Goal: Task Accomplishment & Management: Manage account settings

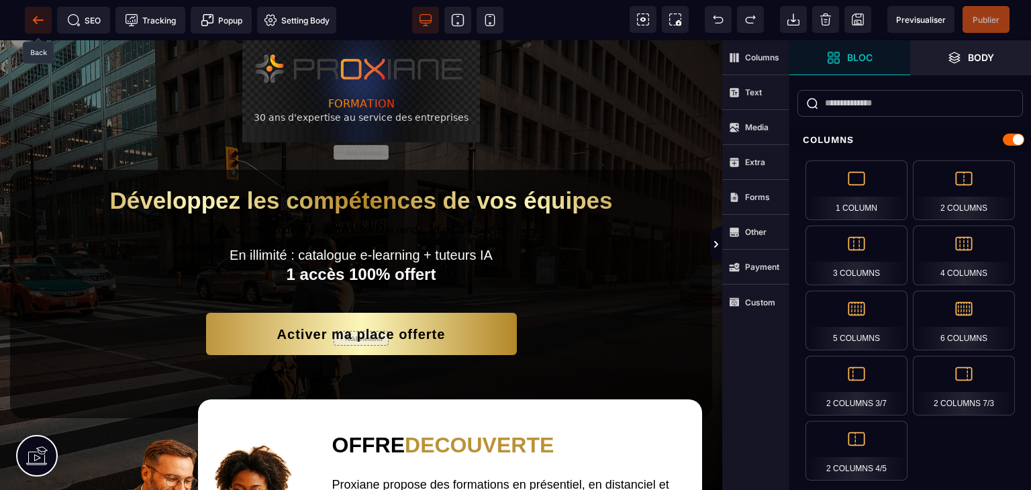
click at [38, 17] on icon at bounding box center [38, 19] width 13 height 13
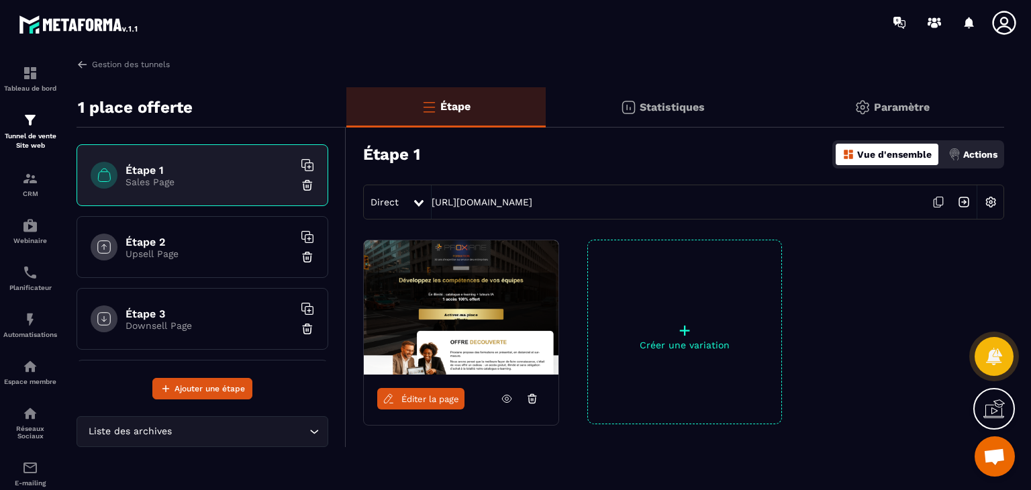
click at [995, 458] on span "Ouvrir le chat" at bounding box center [995, 458] width 22 height 19
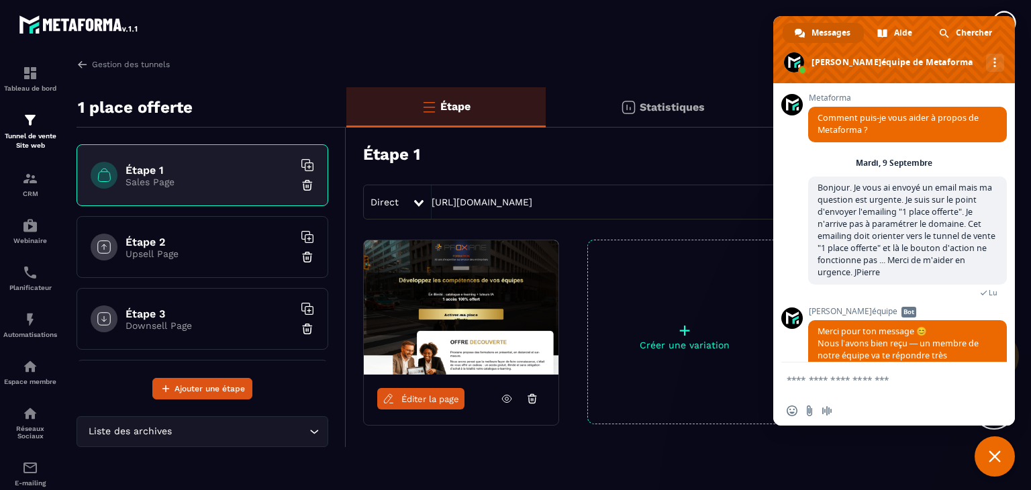
scroll to position [115, 0]
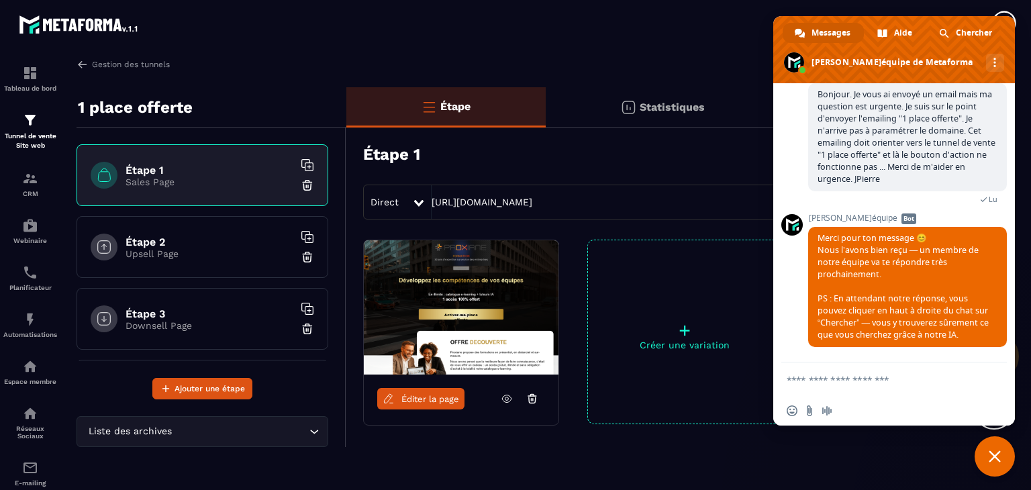
click at [895, 379] on textarea "Entrez votre message..." at bounding box center [879, 380] width 185 height 12
type textarea "*"
click at [970, 23] on span "Chercher" at bounding box center [974, 33] width 36 height 20
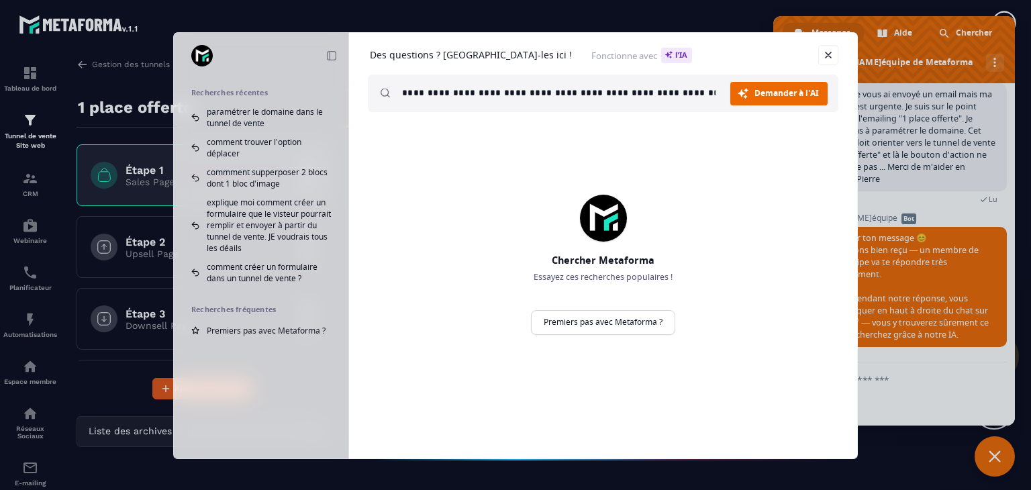
scroll to position [0, 30]
type input "**********"
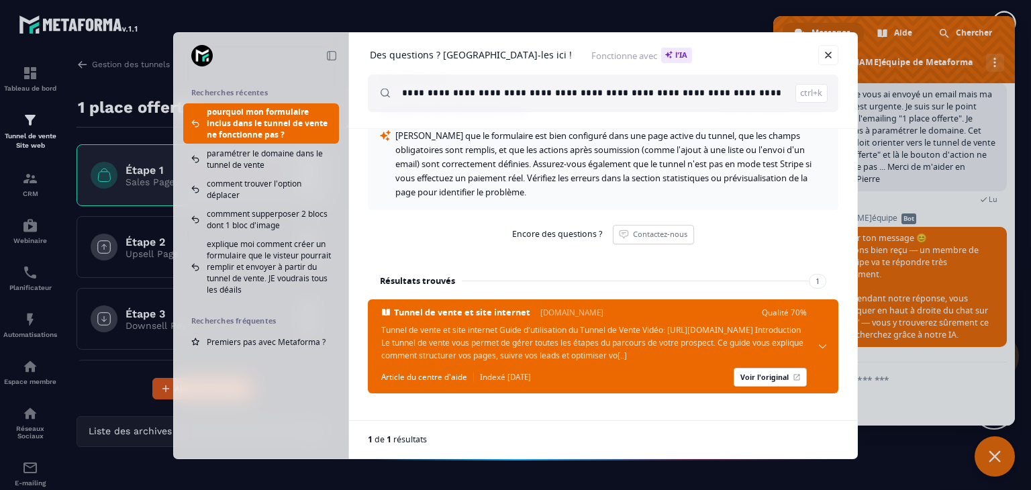
scroll to position [82, 0]
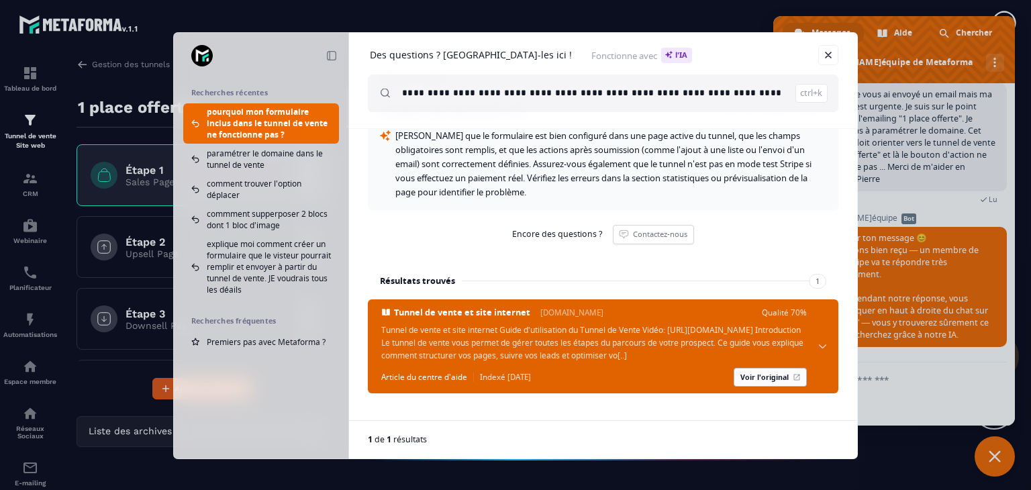
click at [765, 377] on link "Voir l'original" at bounding box center [770, 377] width 73 height 19
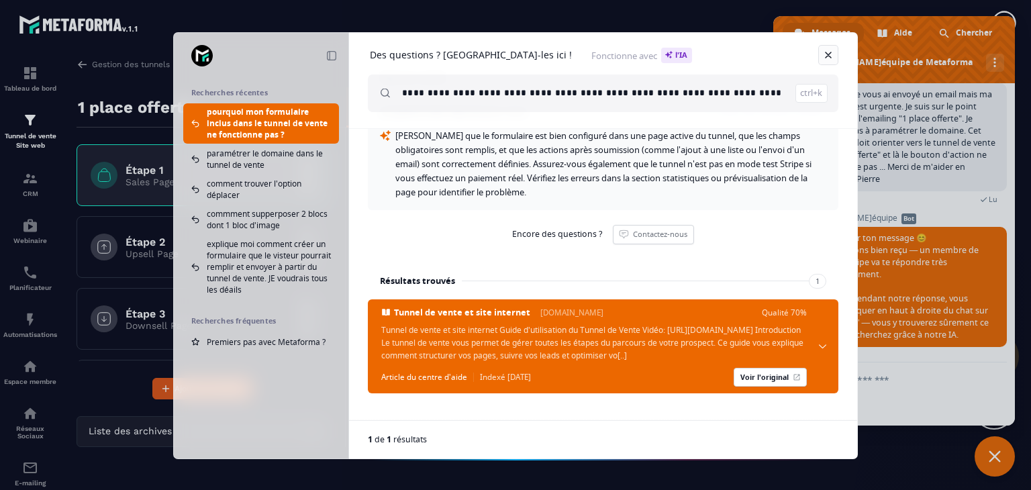
click at [830, 58] on link "Fermer" at bounding box center [829, 55] width 20 height 20
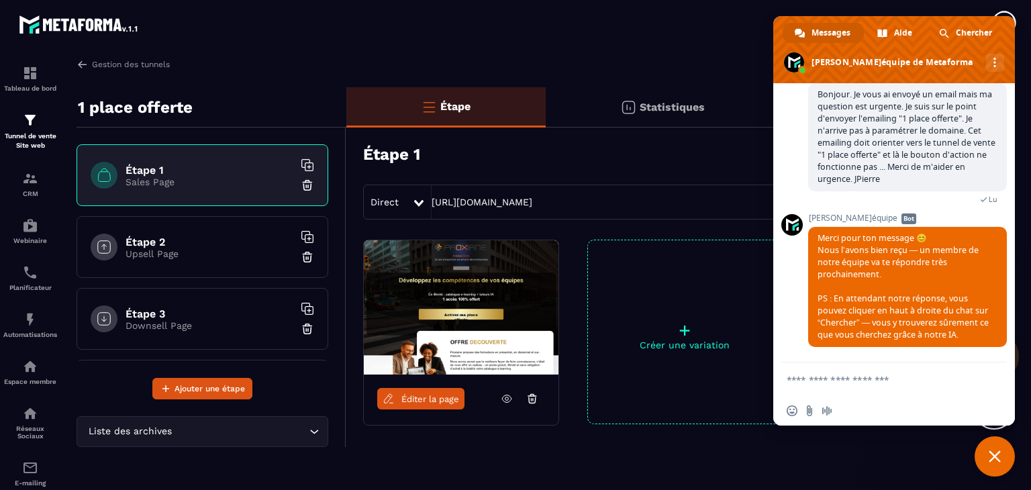
click at [761, 124] on body "Tableau de bord Tunnel de vente Site web CRM Webinaire Planificateur Automatisa…" at bounding box center [515, 245] width 1031 height 490
click at [481, 46] on section "Tableau de bord Tunnel de vente Site web CRM Webinaire Planificateur Automatisa…" at bounding box center [515, 271] width 1031 height 453
click at [991, 463] on span "Fermer le chat" at bounding box center [995, 456] width 40 height 40
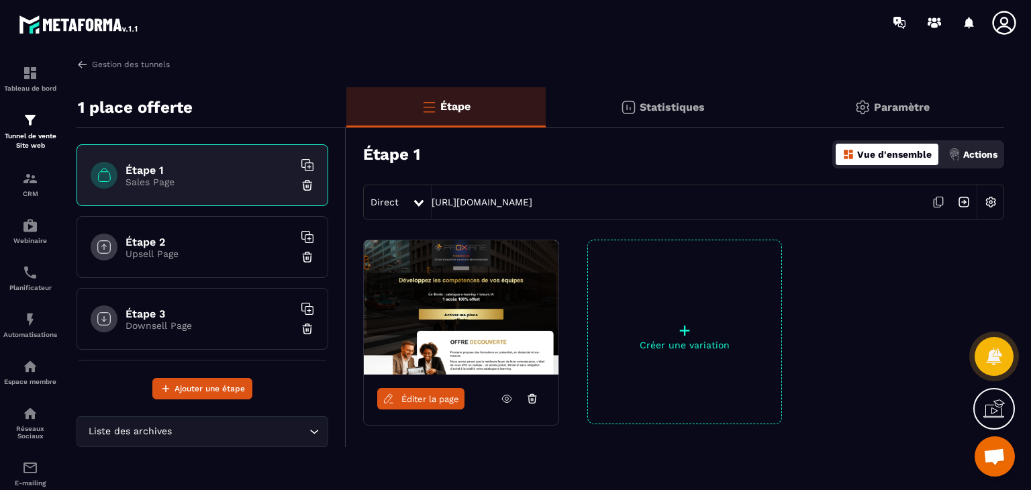
click at [995, 202] on img at bounding box center [991, 202] width 26 height 26
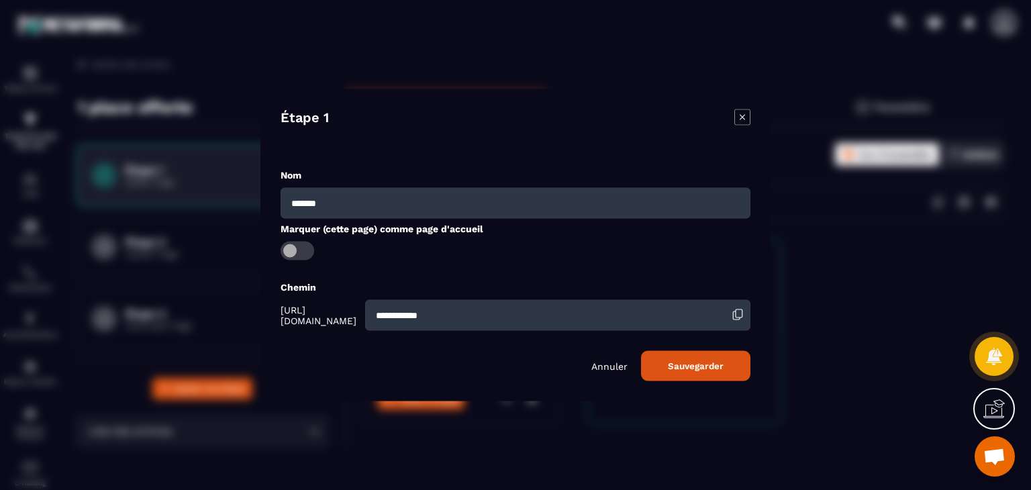
click at [741, 120] on icon "Modal window" at bounding box center [743, 117] width 16 height 16
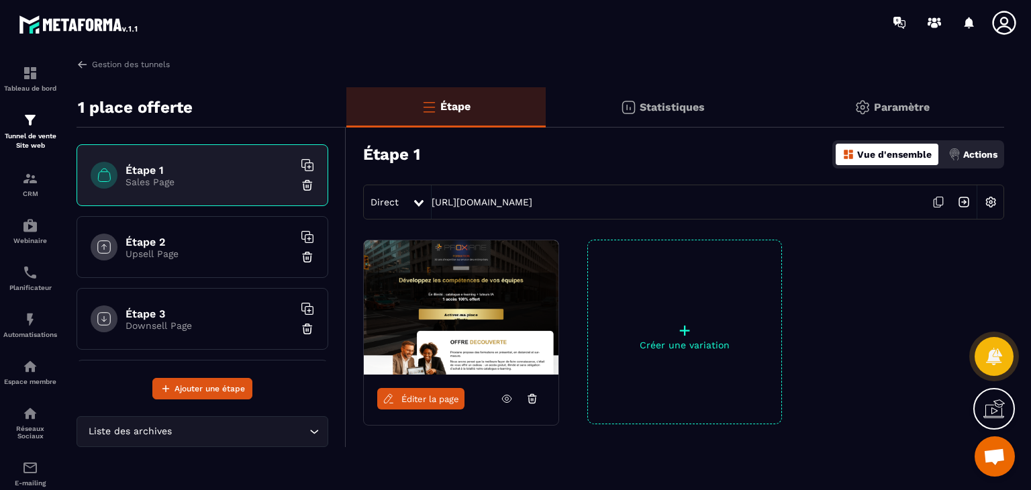
click at [908, 97] on div "Paramètre" at bounding box center [892, 107] width 225 height 40
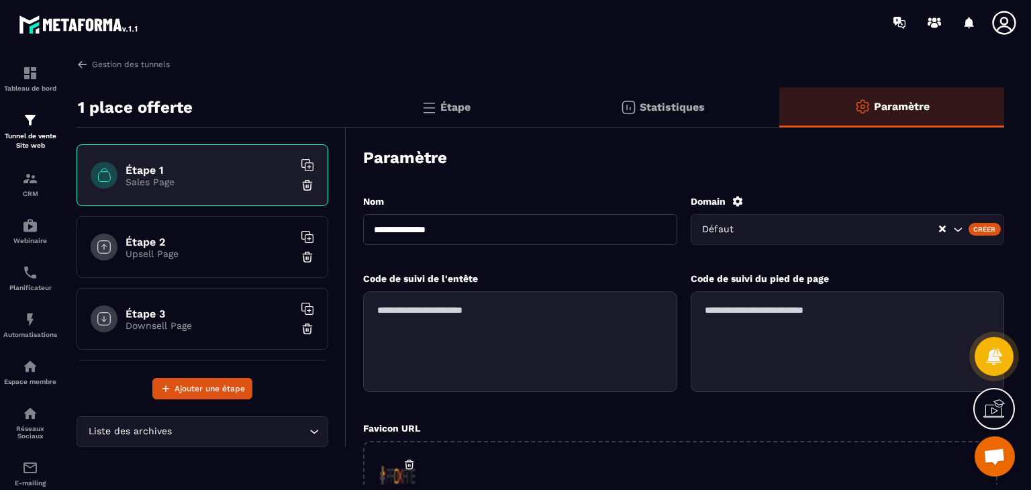
click at [980, 230] on div "Créer" at bounding box center [985, 229] width 33 height 12
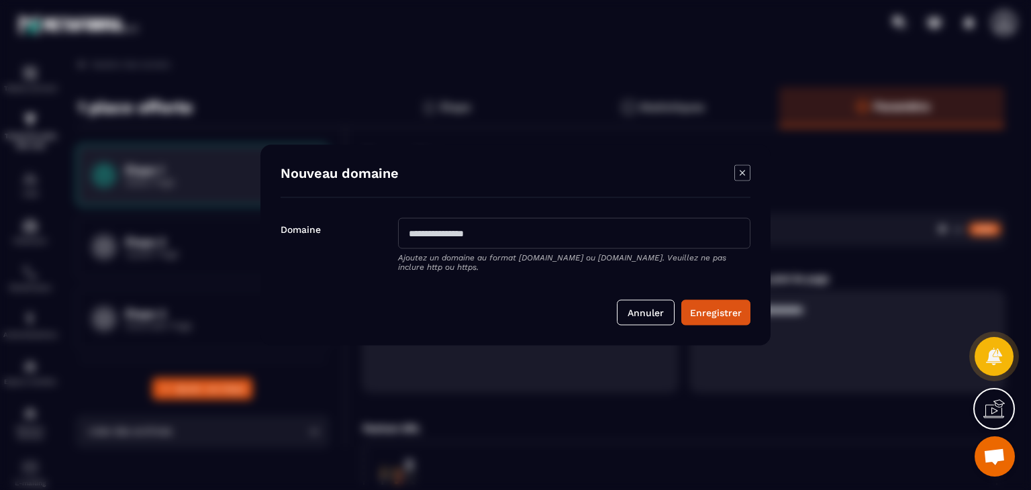
click at [544, 232] on input "Modal window" at bounding box center [574, 233] width 353 height 31
type input "**********"
click at [728, 312] on button "Enregistrer" at bounding box center [716, 313] width 69 height 26
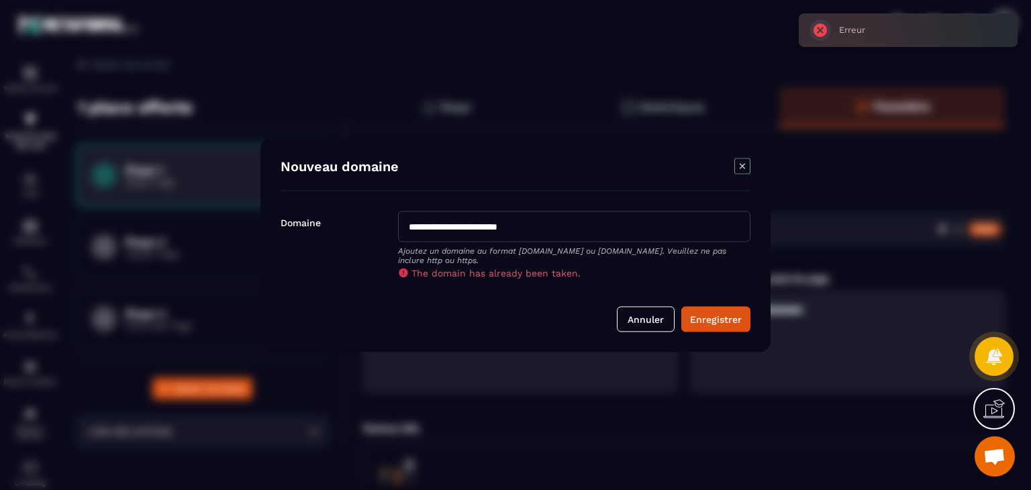
click at [741, 166] on icon "Modal window" at bounding box center [743, 166] width 16 height 16
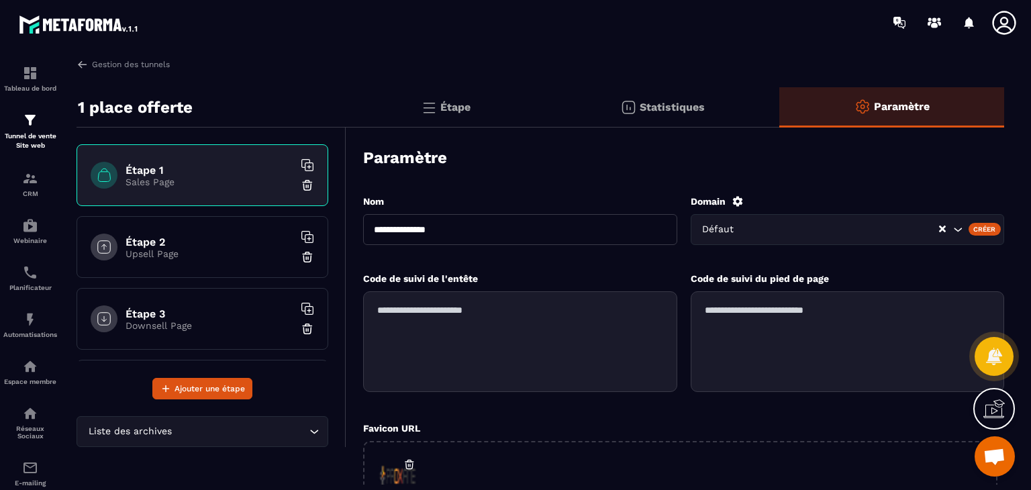
click at [1003, 21] on icon at bounding box center [1004, 22] width 27 height 27
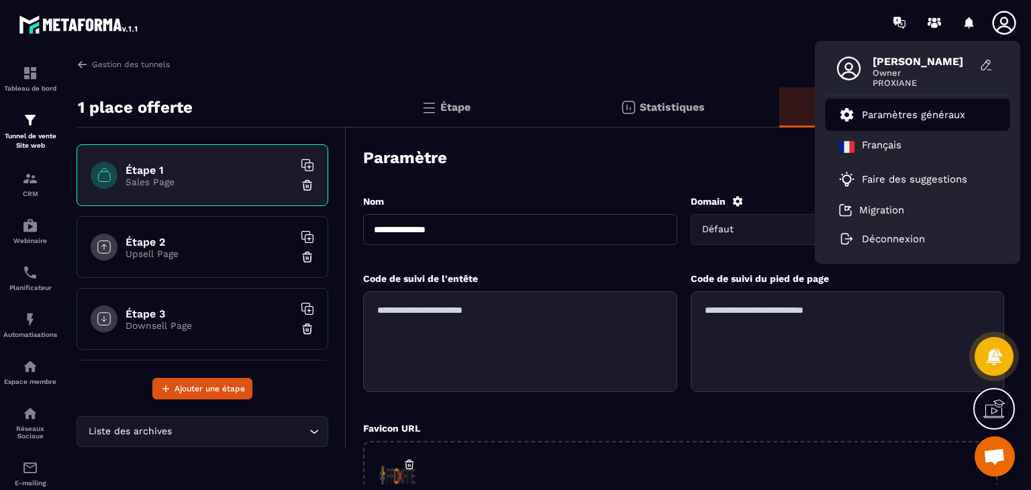
click at [931, 118] on p "Paramètres généraux" at bounding box center [913, 115] width 103 height 12
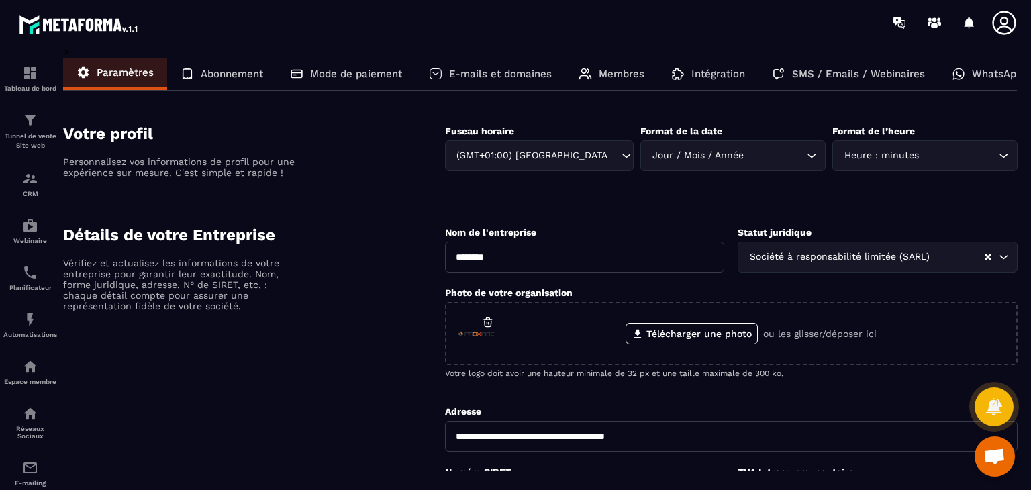
click at [510, 70] on p "E-mails et domaines" at bounding box center [500, 74] width 103 height 12
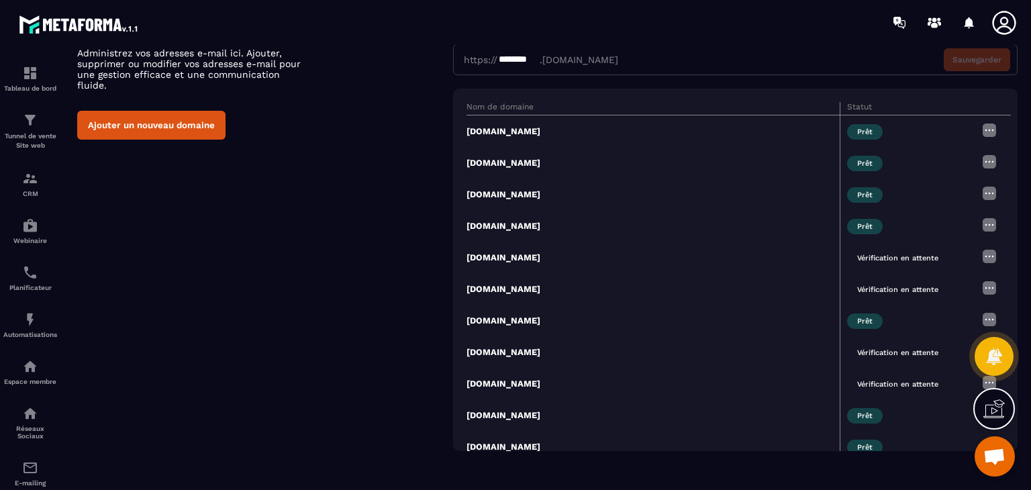
scroll to position [512, 0]
click at [176, 113] on button "Ajouter un nouveau domaine" at bounding box center [151, 125] width 148 height 29
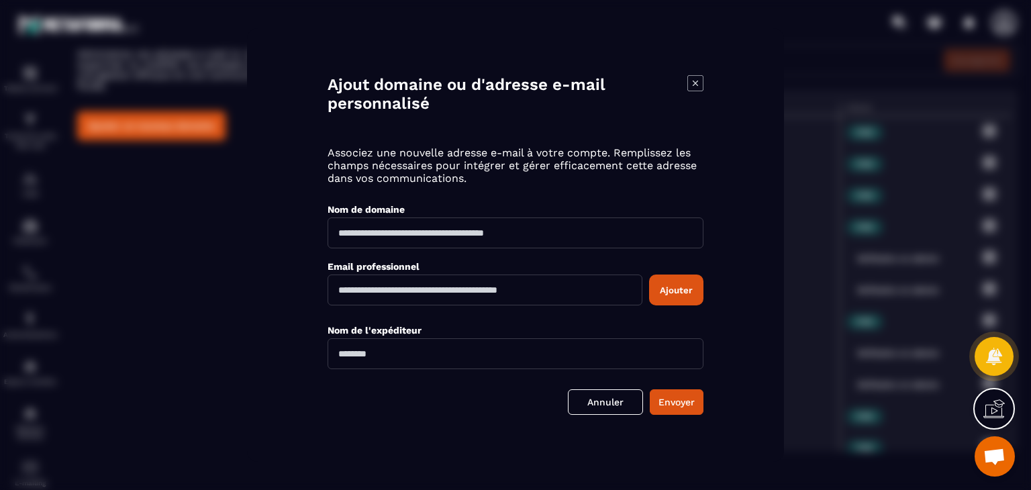
click at [495, 235] on input "Modal window" at bounding box center [516, 233] width 376 height 31
type input "**********"
click at [512, 300] on input "Modal window" at bounding box center [485, 290] width 315 height 31
type input "**********"
click at [680, 292] on button "Ajouter" at bounding box center [676, 290] width 54 height 31
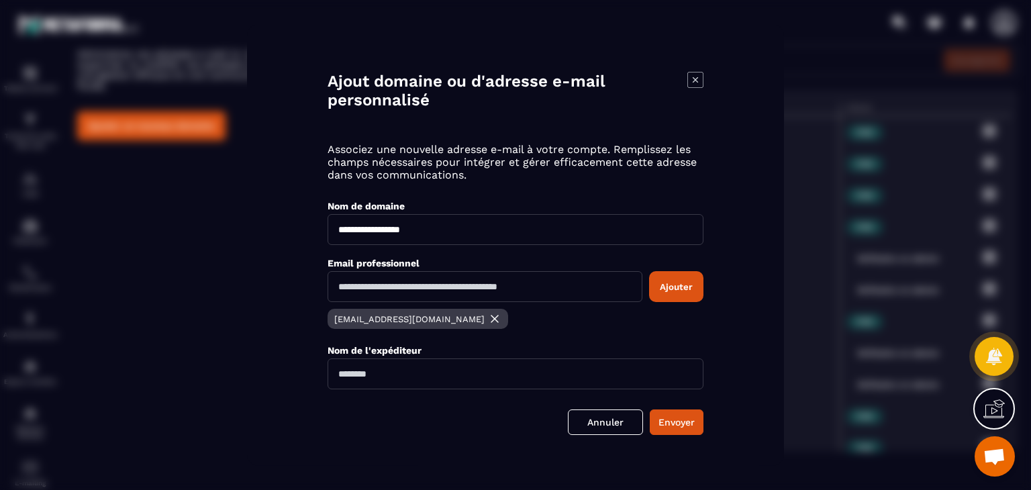
click at [432, 379] on input "Modal window" at bounding box center [516, 374] width 376 height 31
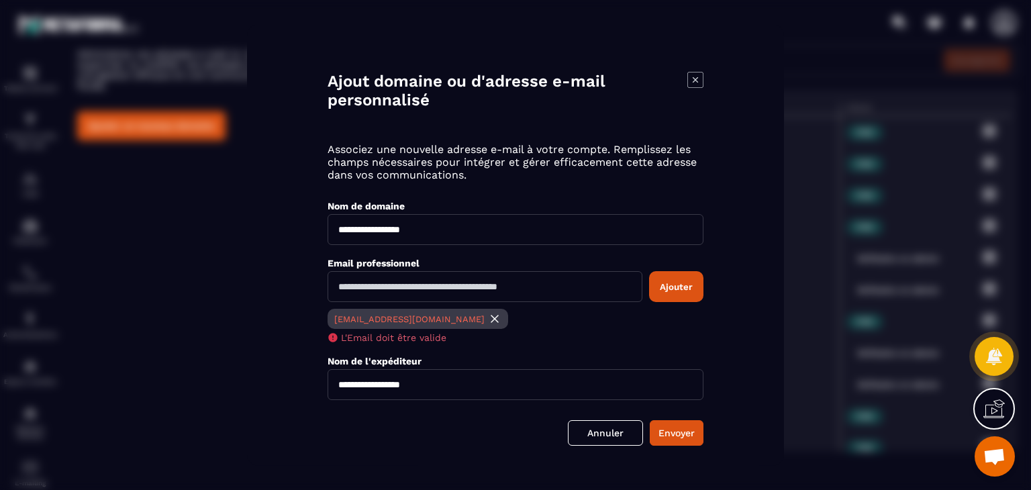
type input "**********"
click at [396, 320] on p "[EMAIL_ADDRESS][DOMAIN_NAME]" at bounding box center [409, 319] width 150 height 10
click at [488, 318] on img "Modal window" at bounding box center [494, 318] width 13 height 13
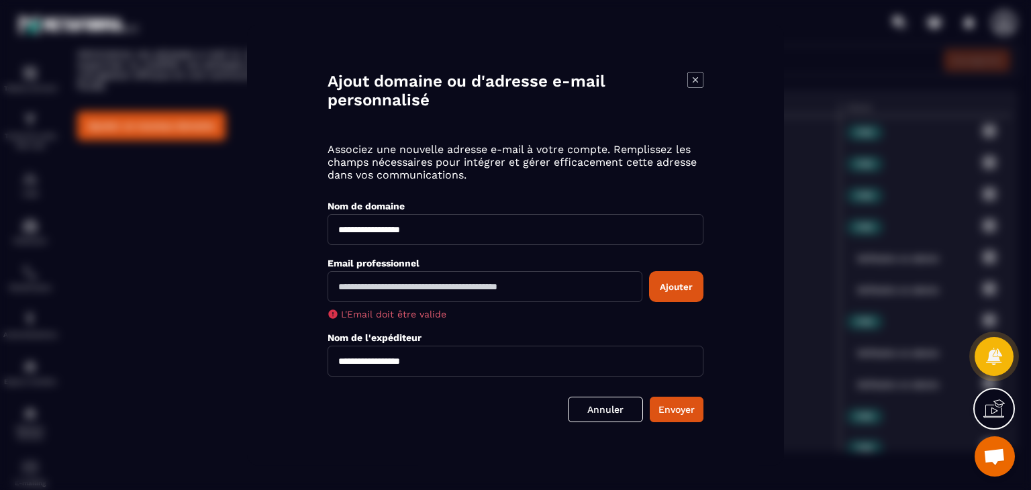
click at [459, 287] on input "Modal window" at bounding box center [485, 286] width 315 height 31
type input "**********"
click at [686, 286] on button "Ajouter" at bounding box center [676, 286] width 54 height 31
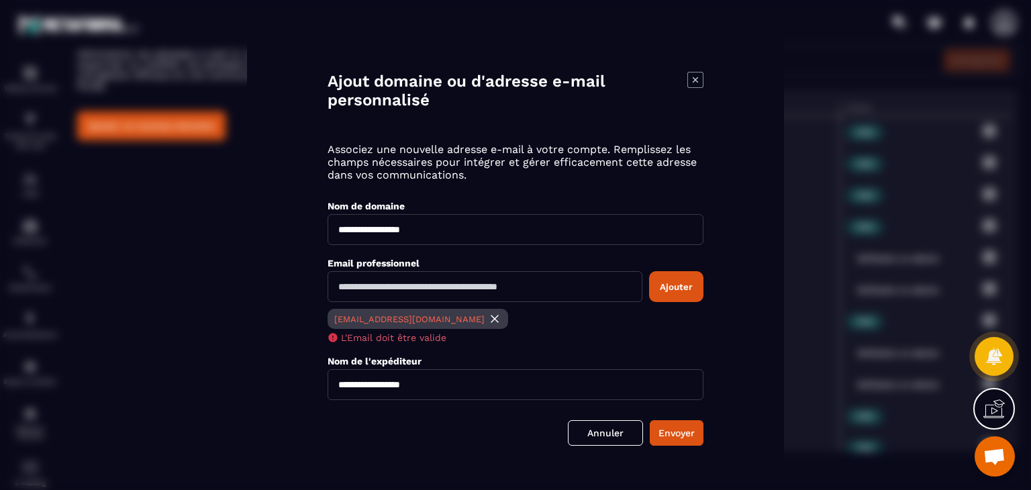
click at [488, 320] on img "Modal window" at bounding box center [494, 318] width 13 height 13
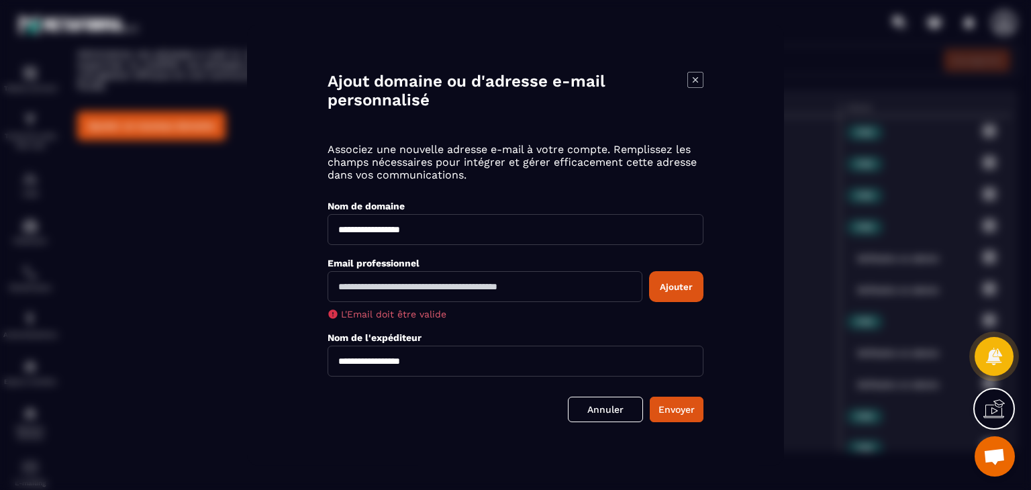
click at [445, 288] on input "Modal window" at bounding box center [485, 286] width 315 height 31
click at [449, 245] on div "Email professionnel Ajouter L'Email doit être valide" at bounding box center [516, 282] width 376 height 75
click at [567, 334] on div "Nom de l'expéditeur" at bounding box center [516, 337] width 376 height 13
drag, startPoint x: 567, startPoint y: 334, endPoint x: 595, endPoint y: 347, distance: 30.3
click at [595, 347] on div "**********" at bounding box center [516, 348] width 376 height 57
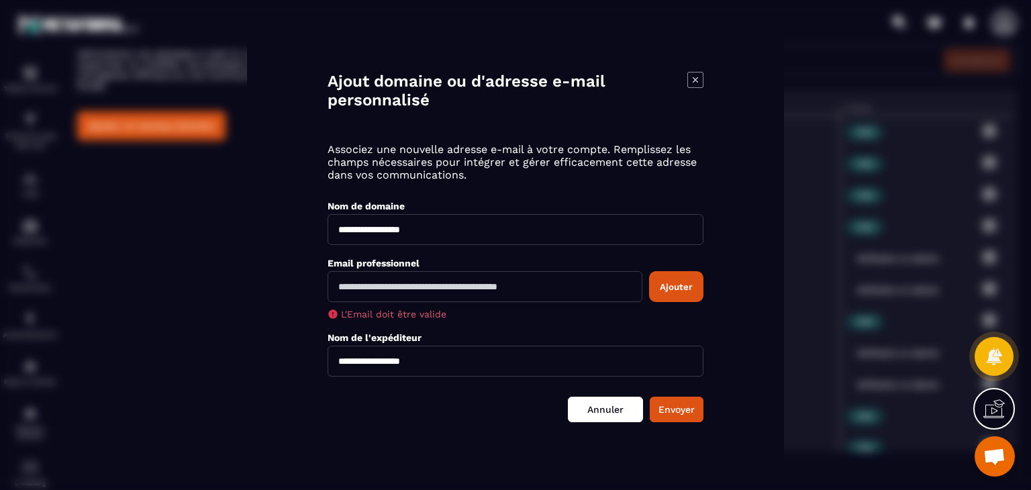
click at [607, 412] on link "Annuler" at bounding box center [605, 410] width 75 height 26
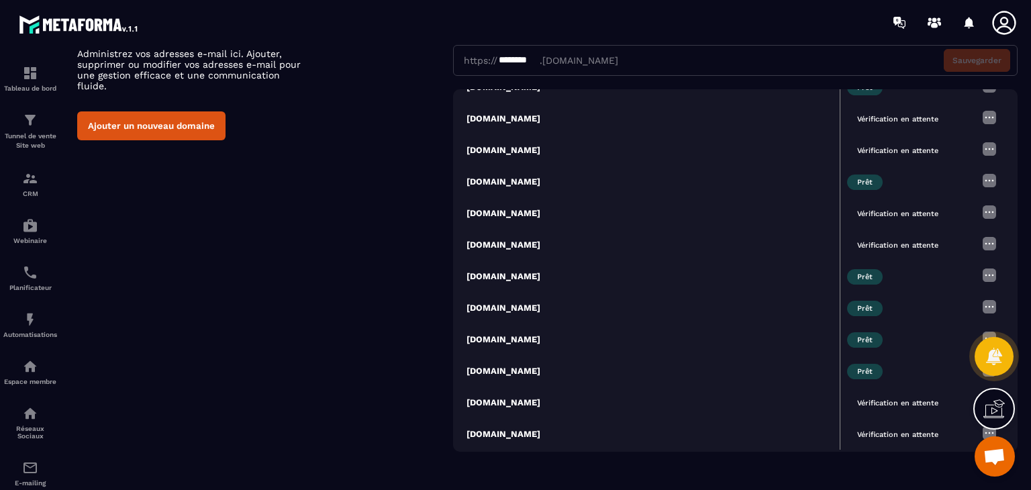
scroll to position [153, 0]
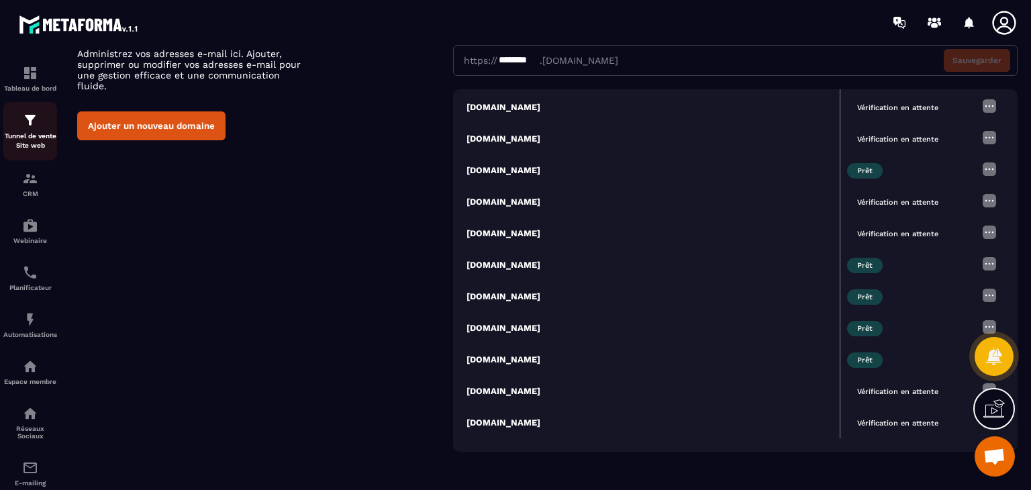
click at [26, 129] on div "Tunnel de vente Site web" at bounding box center [30, 131] width 54 height 38
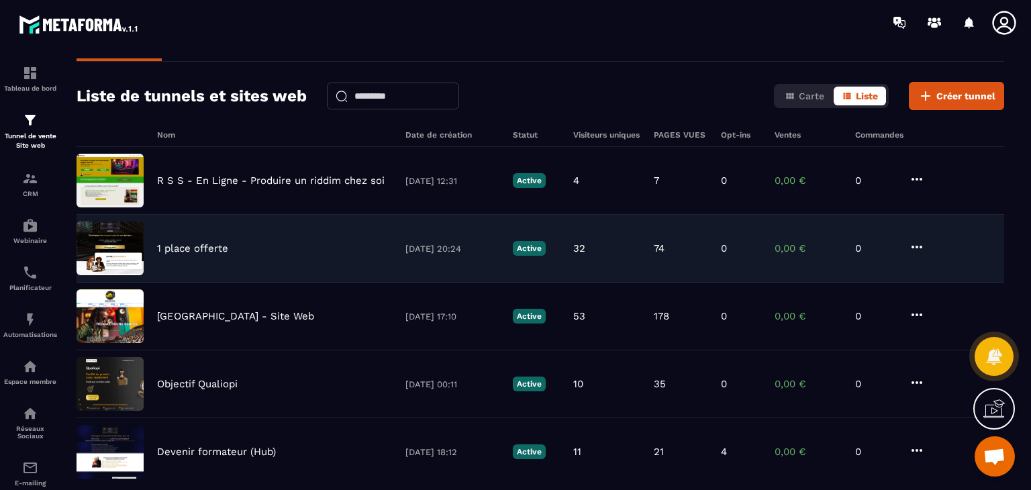
scroll to position [30, 0]
click at [204, 248] on p "1 place offerte" at bounding box center [192, 248] width 71 height 12
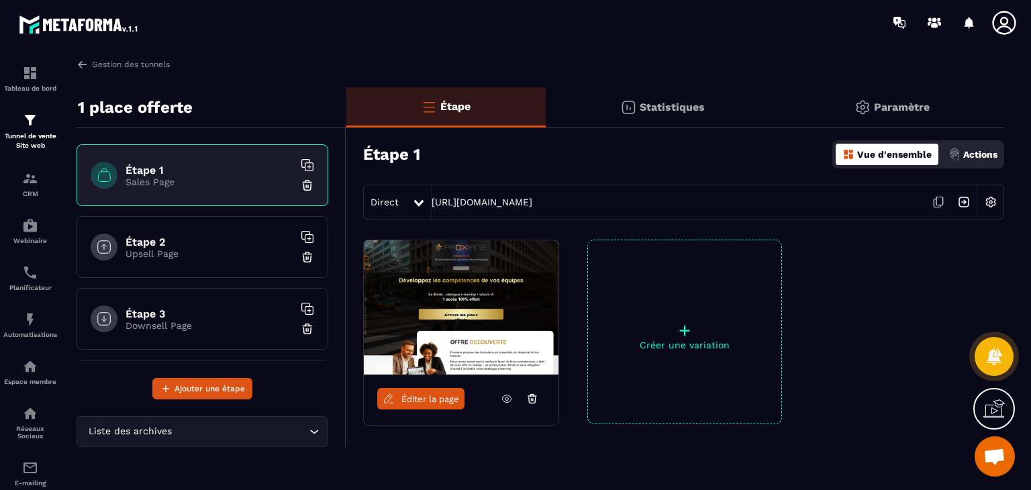
click at [204, 248] on p "Upsell Page" at bounding box center [210, 253] width 168 height 11
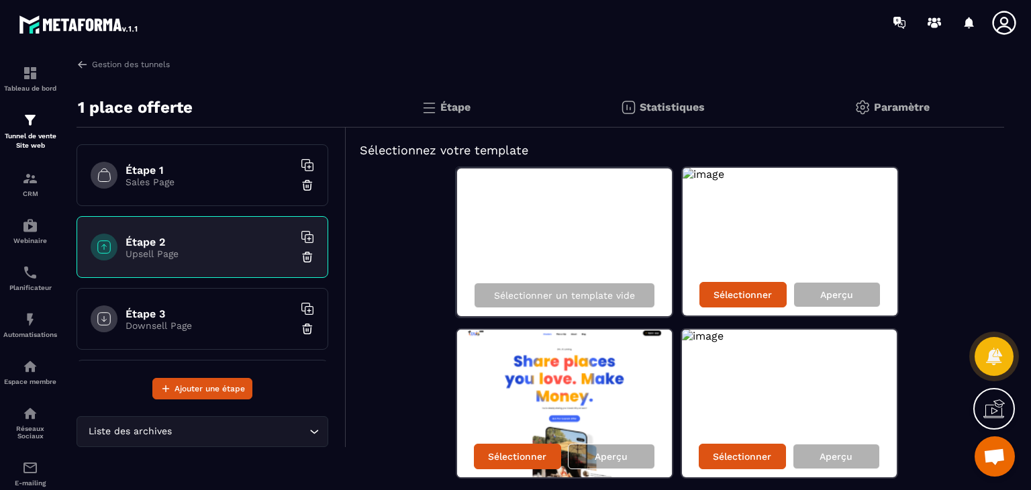
click at [177, 177] on p "Sales Page" at bounding box center [210, 182] width 168 height 11
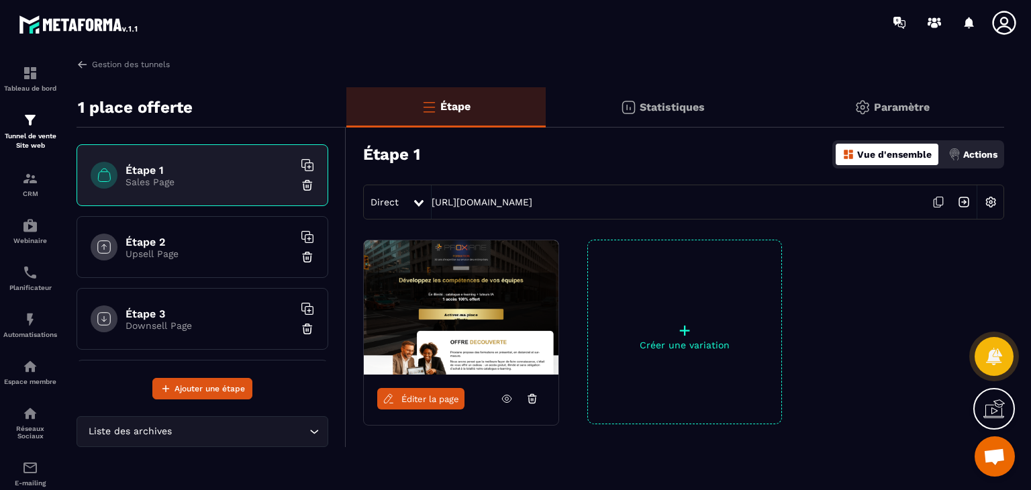
click at [884, 103] on p "Paramètre" at bounding box center [902, 107] width 56 height 13
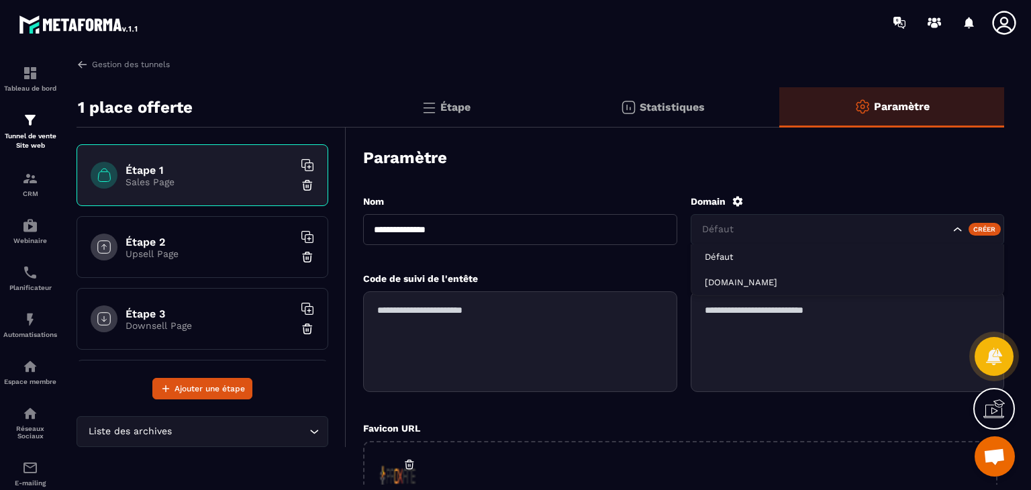
click at [957, 228] on icon "Search for option" at bounding box center [957, 229] width 13 height 13
type input "*"
click at [878, 250] on li "Veuillez rechercher" at bounding box center [848, 260] width 313 height 33
type input "**********"
click at [962, 232] on icon "Search for option" at bounding box center [957, 229] width 13 height 13
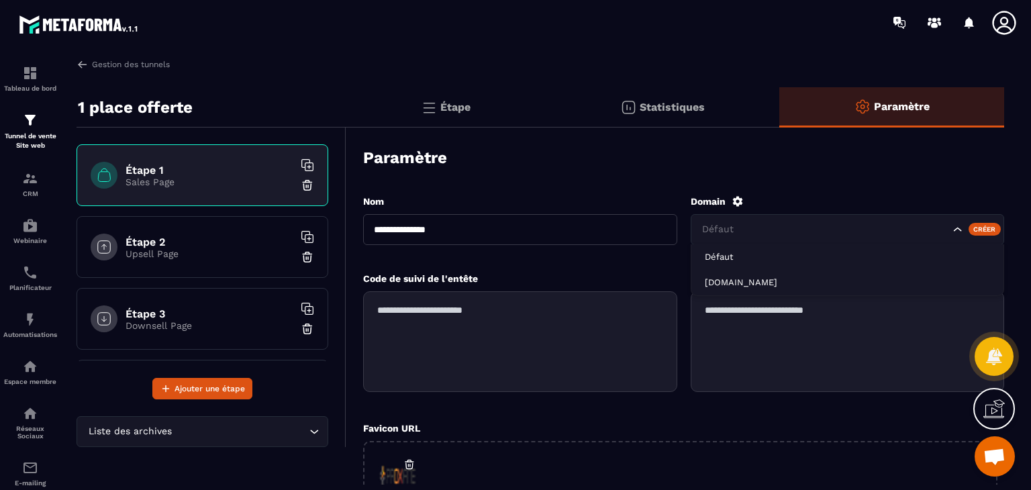
click at [957, 230] on icon "Search for option" at bounding box center [958, 229] width 8 height 4
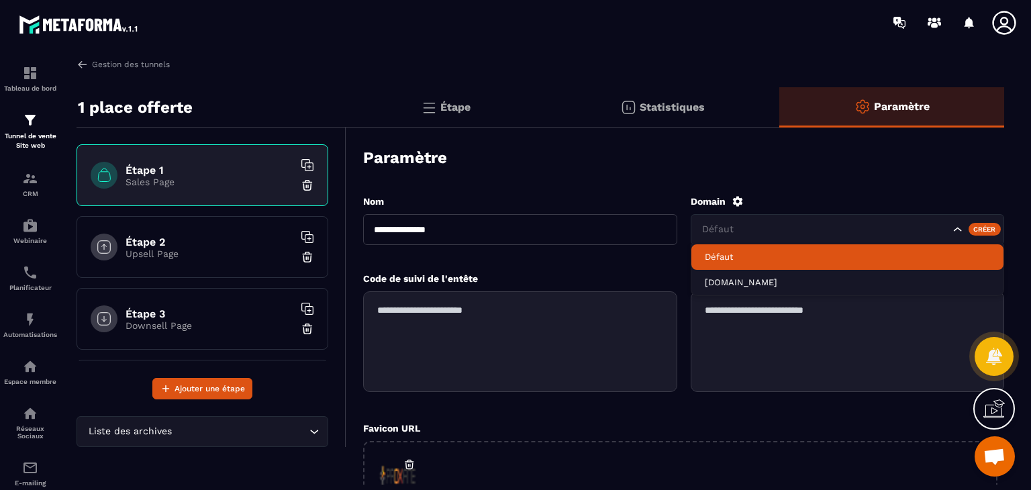
click at [790, 229] on input "Search for option" at bounding box center [825, 229] width 250 height 15
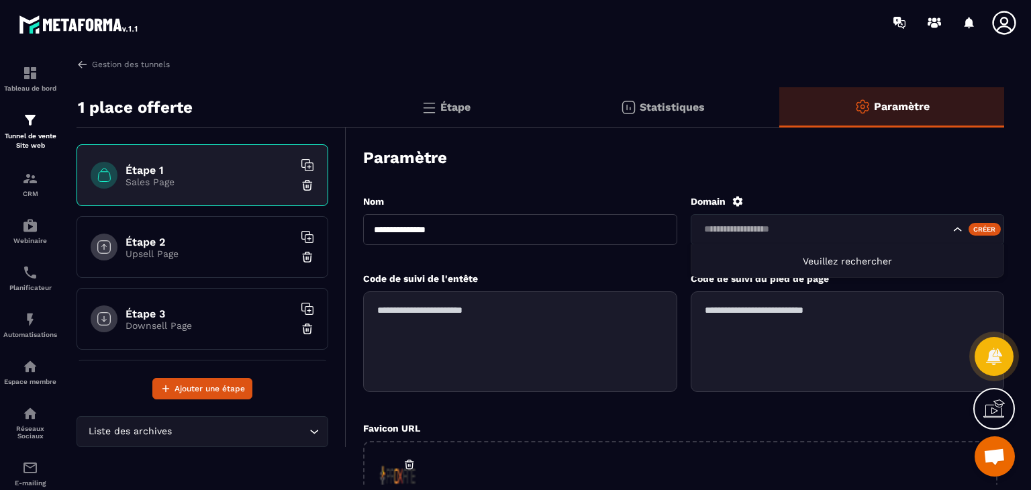
type input "**********"
click at [983, 232] on div "Créer" at bounding box center [985, 229] width 33 height 12
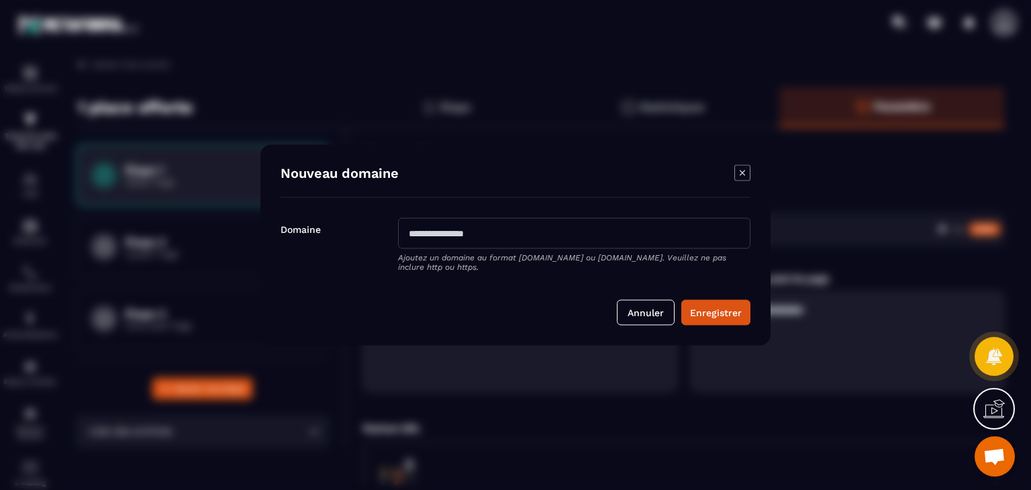
click at [512, 229] on input "Modal window" at bounding box center [574, 233] width 353 height 31
click at [634, 312] on button "Annuler" at bounding box center [646, 313] width 58 height 26
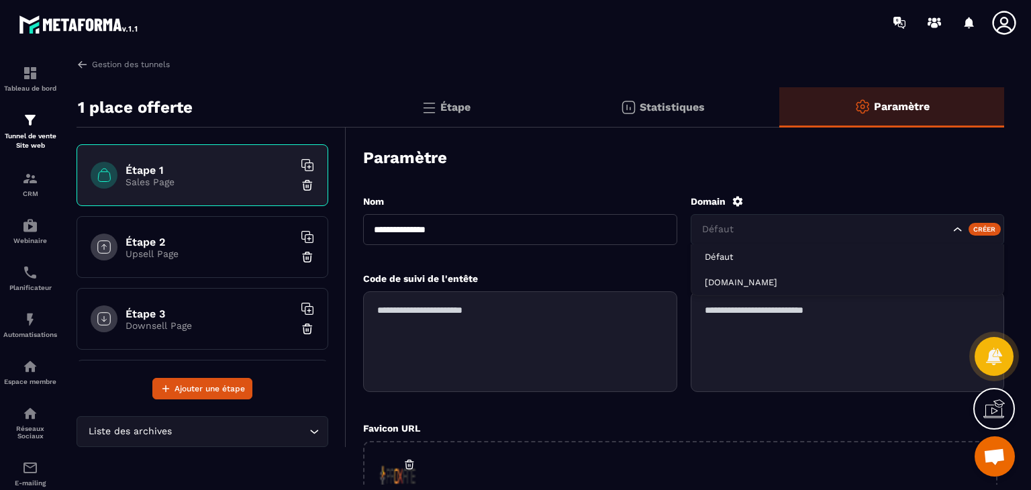
click at [751, 222] on input "Search for option" at bounding box center [825, 229] width 250 height 15
click at [794, 171] on div "Paramètre" at bounding box center [683, 157] width 641 height 47
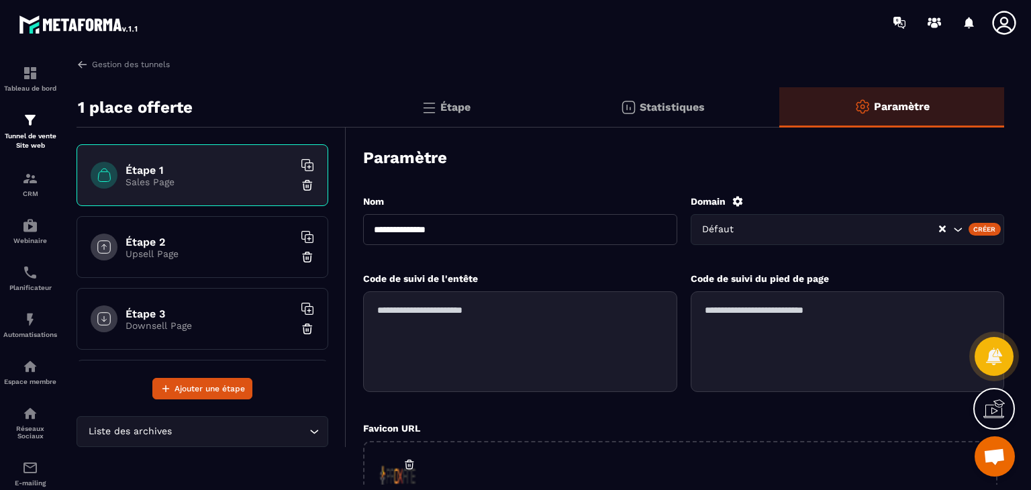
click at [960, 230] on icon "Search for option" at bounding box center [957, 229] width 13 height 13
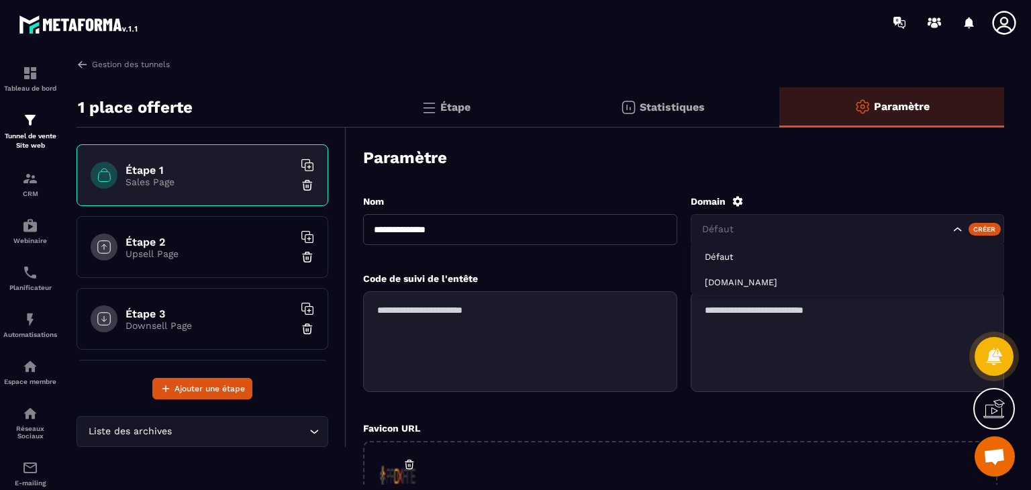
click at [960, 230] on icon "Search for option" at bounding box center [957, 229] width 13 height 13
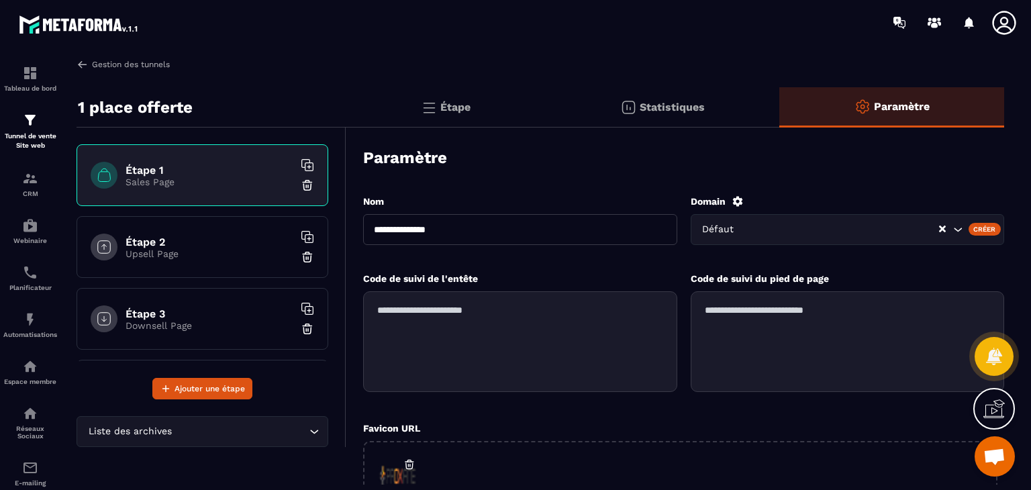
click at [122, 63] on link "Gestion des tunnels" at bounding box center [123, 64] width 93 height 12
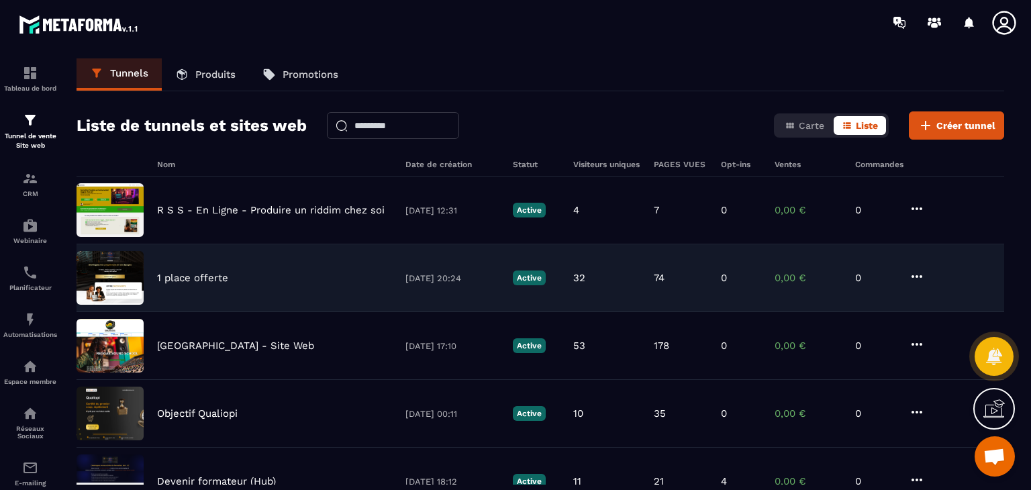
click at [918, 276] on icon at bounding box center [917, 276] width 11 height 3
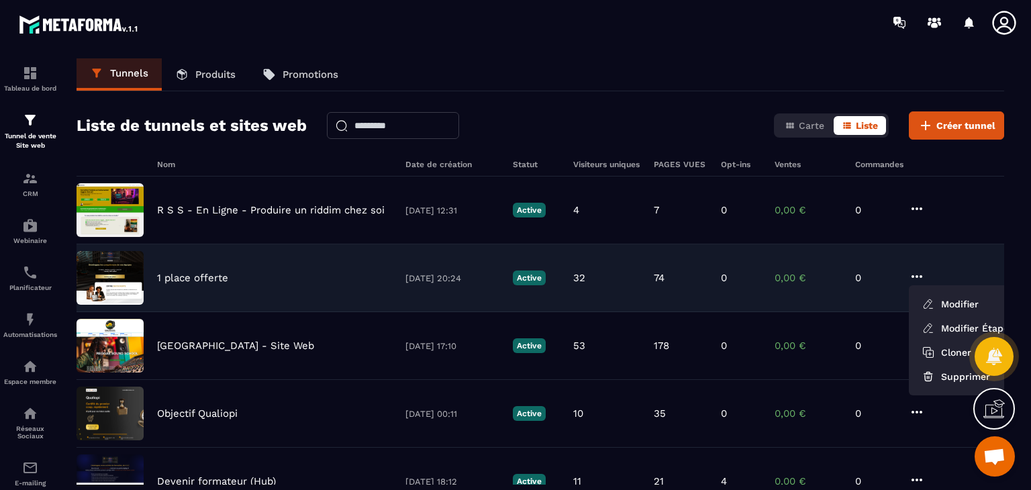
click at [195, 271] on div "1 place offerte [DATE] 20:24 Active 32 74 0 0,00 € 0 Modifier Modifier Étapes C…" at bounding box center [541, 278] width 928 height 68
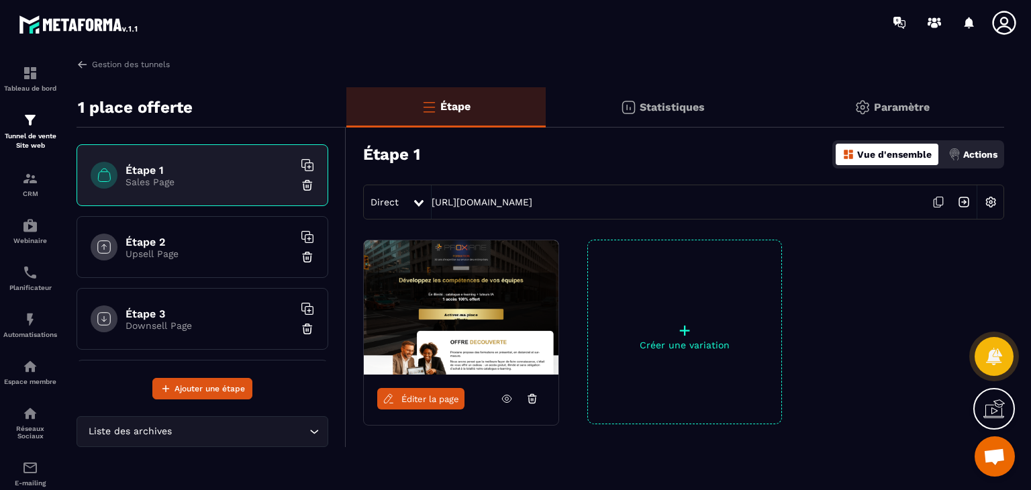
click at [995, 199] on img at bounding box center [991, 202] width 26 height 26
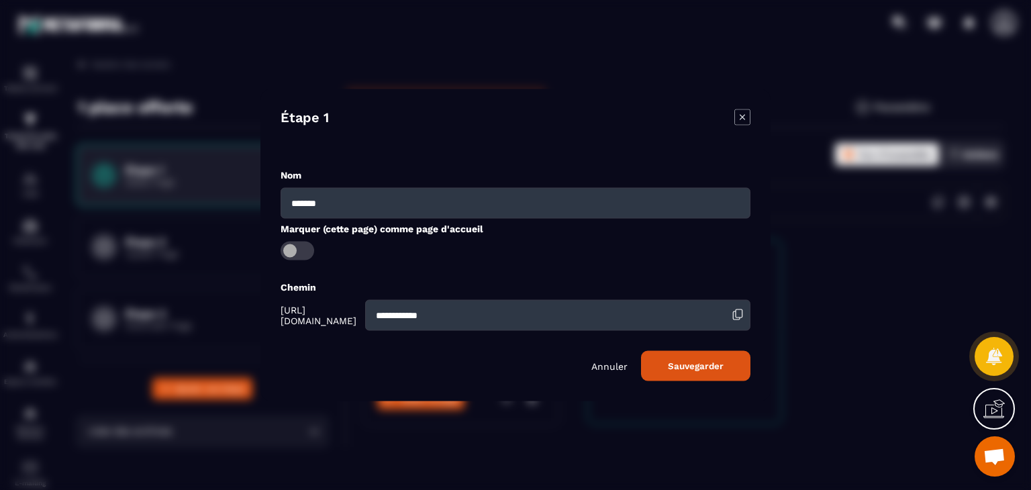
click at [737, 116] on icon "Modal window" at bounding box center [743, 117] width 16 height 16
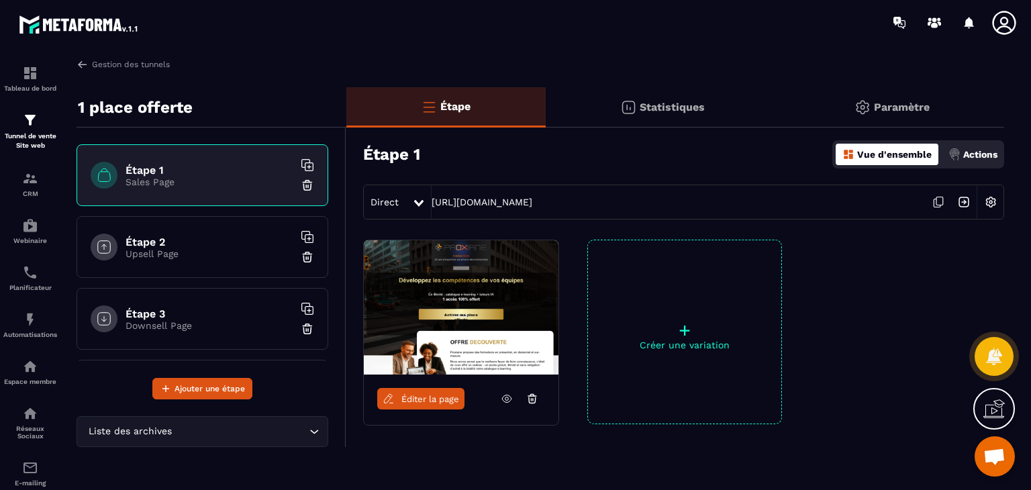
click at [891, 111] on p "Paramètre" at bounding box center [902, 107] width 56 height 13
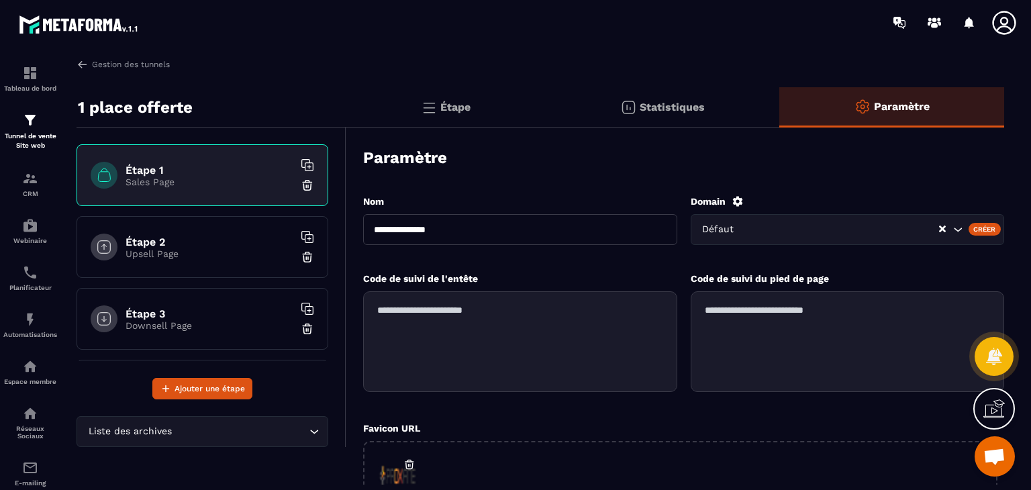
click at [146, 52] on div "Tableau de bord Tunnel de vente Site web CRM Webinaire Planificateur Automatisa…" at bounding box center [114, 266] width 229 height 443
click at [144, 62] on link "Gestion des tunnels" at bounding box center [123, 64] width 93 height 12
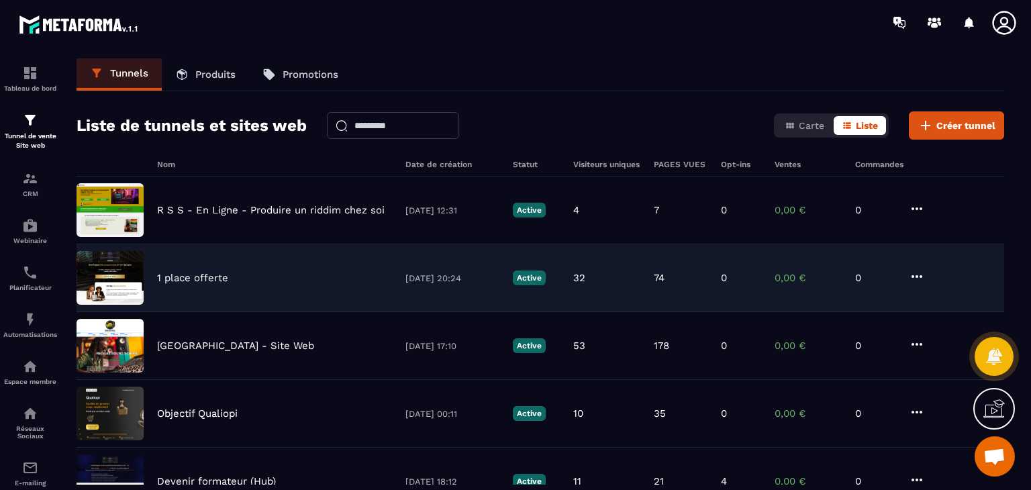
click at [184, 275] on p "1 place offerte" at bounding box center [192, 278] width 71 height 12
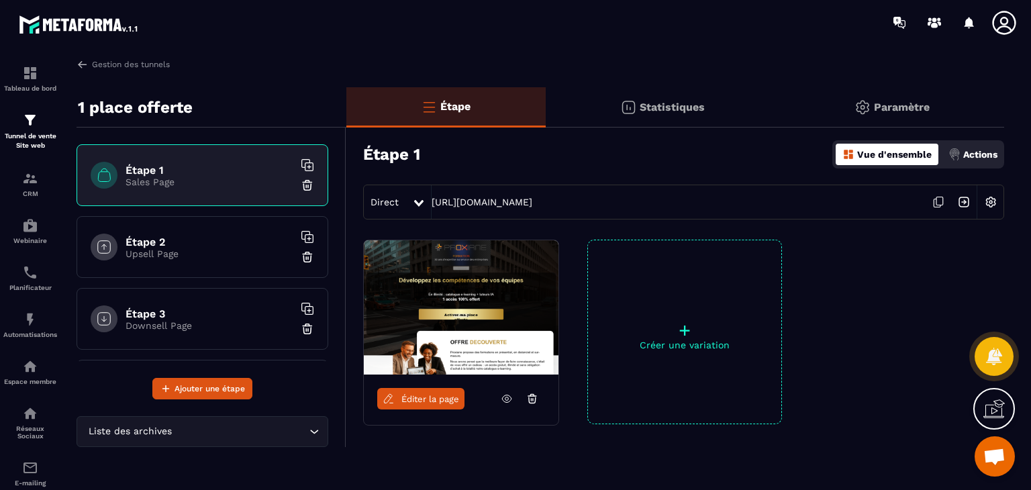
click at [415, 404] on link "Éditer la page" at bounding box center [420, 398] width 87 height 21
